Goal: Task Accomplishment & Management: Complete application form

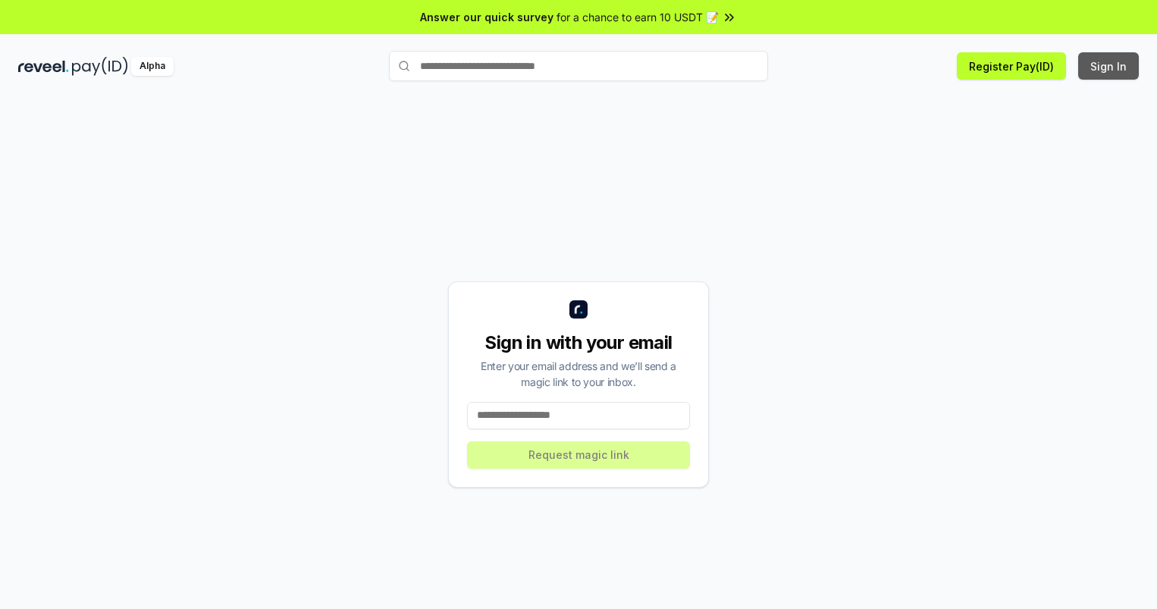
click at [1109, 66] on button "Sign In" at bounding box center [1108, 65] width 61 height 27
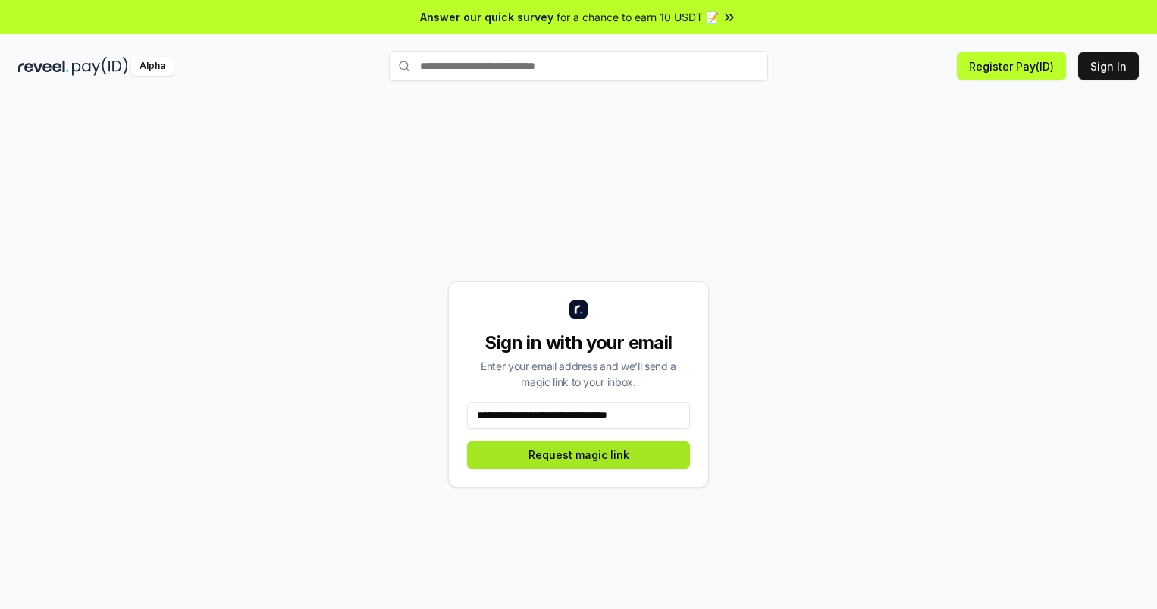
type input "**********"
click at [578, 454] on button "Request magic link" at bounding box center [578, 454] width 223 height 27
